Goal: Find specific page/section: Find specific page/section

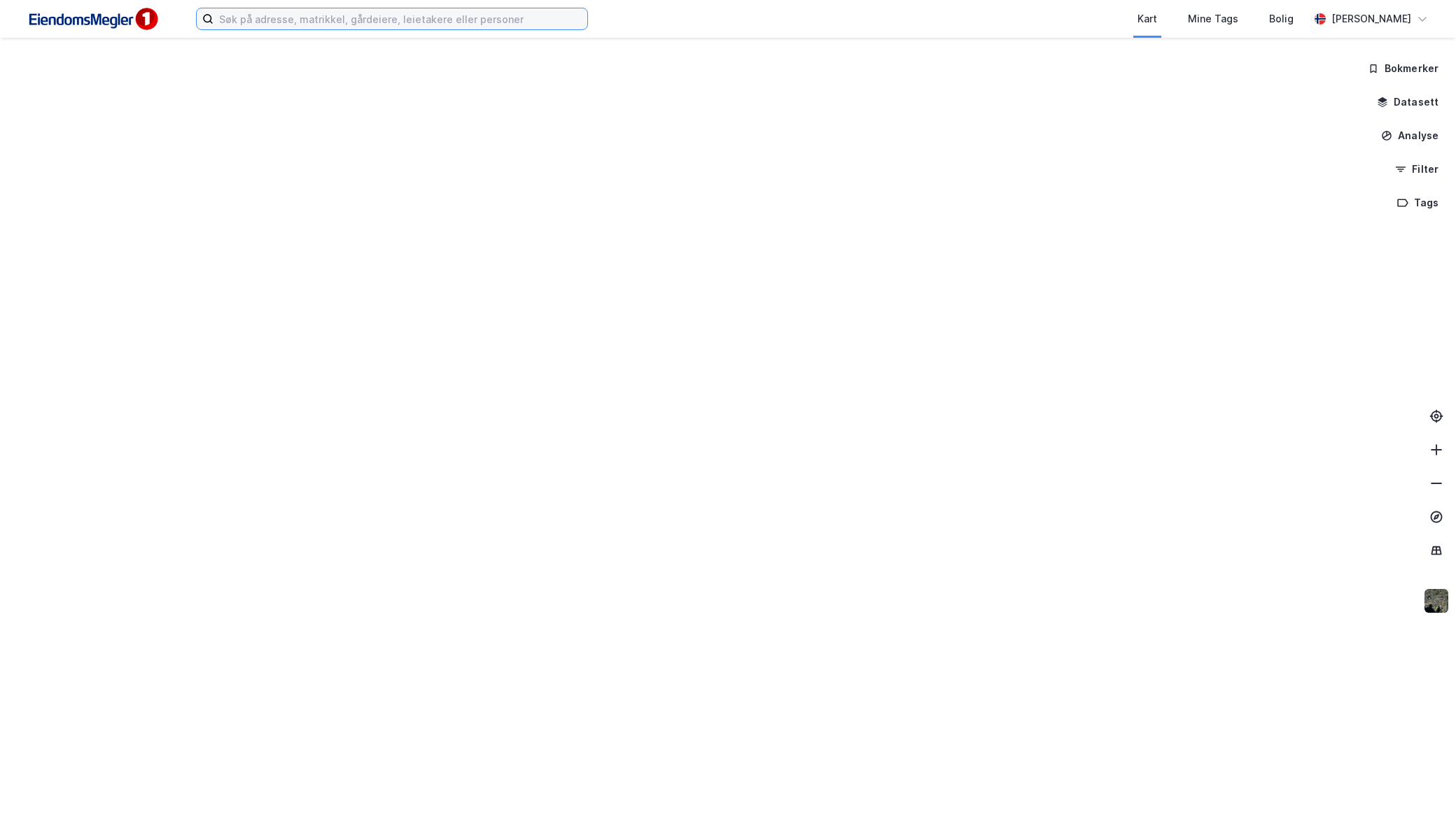
click at [364, 19] on input at bounding box center [400, 19] width 374 height 21
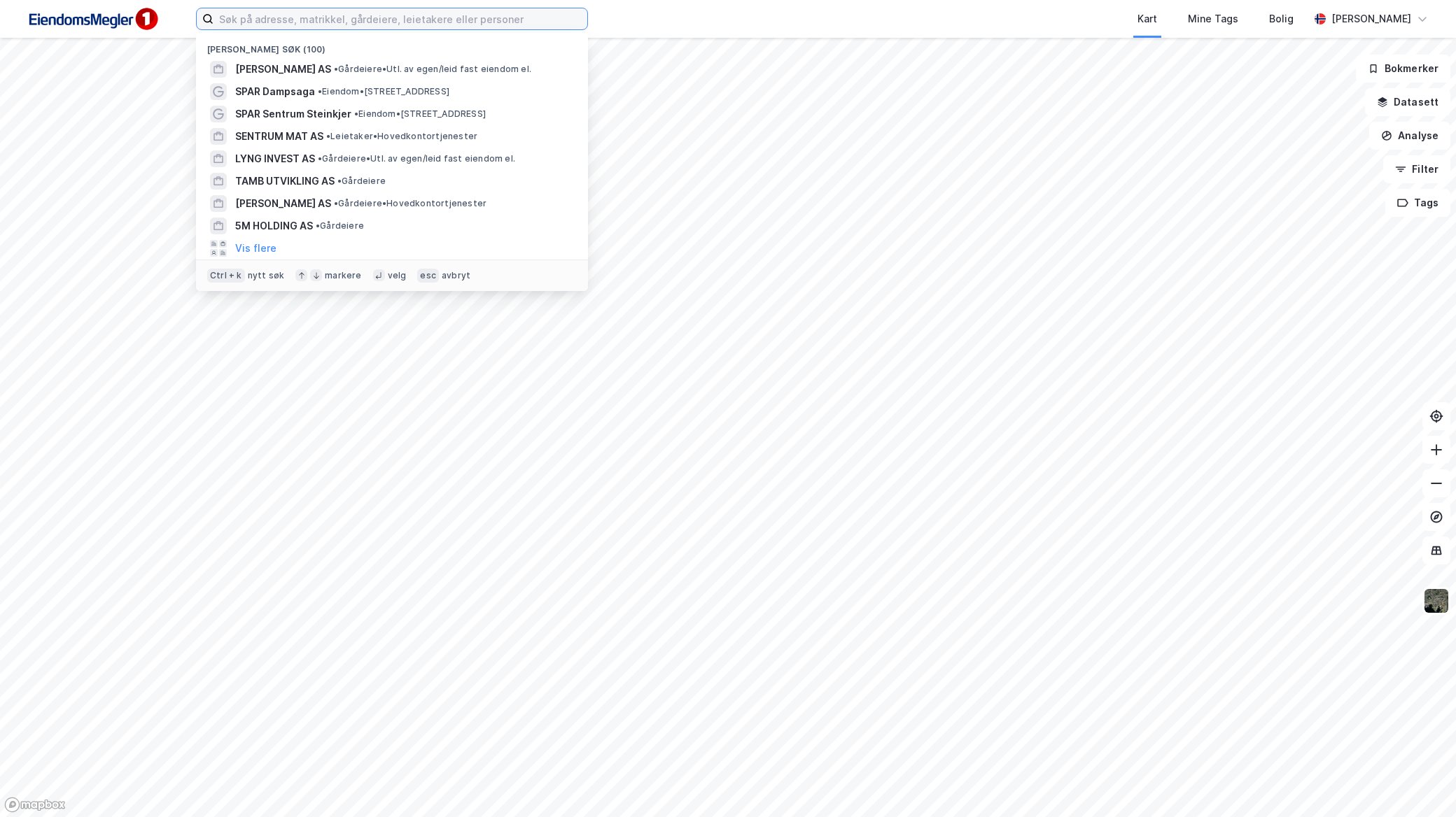
click at [364, 19] on input at bounding box center [400, 19] width 374 height 21
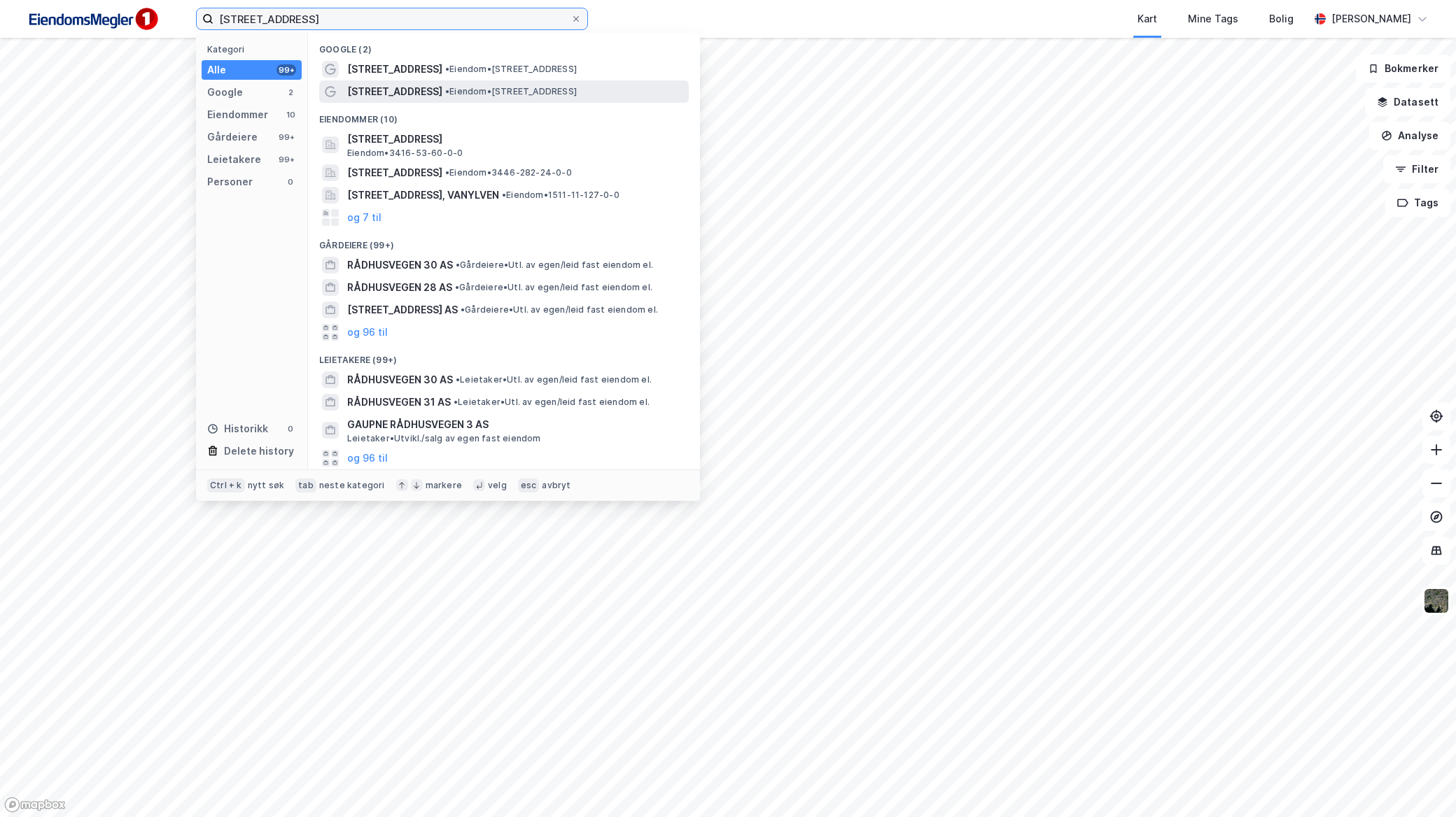
type input "[STREET_ADDRESS]"
click at [409, 92] on span "[STREET_ADDRESS]" at bounding box center [394, 91] width 95 height 16
